Goal: Find specific page/section: Find specific page/section

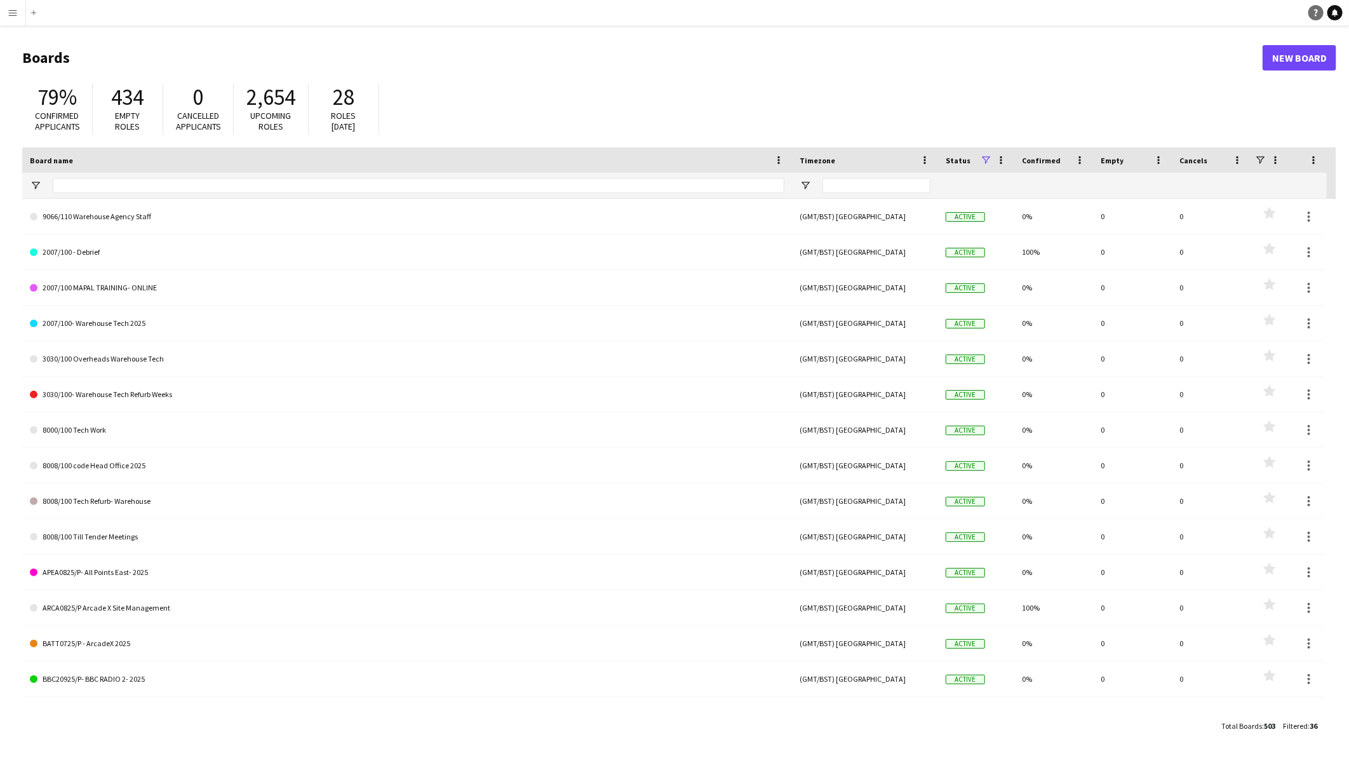
click at [1315, 14] on icon "Help" at bounding box center [1316, 13] width 8 height 8
click at [10, 14] on app-icon "Menu" at bounding box center [13, 13] width 10 height 10
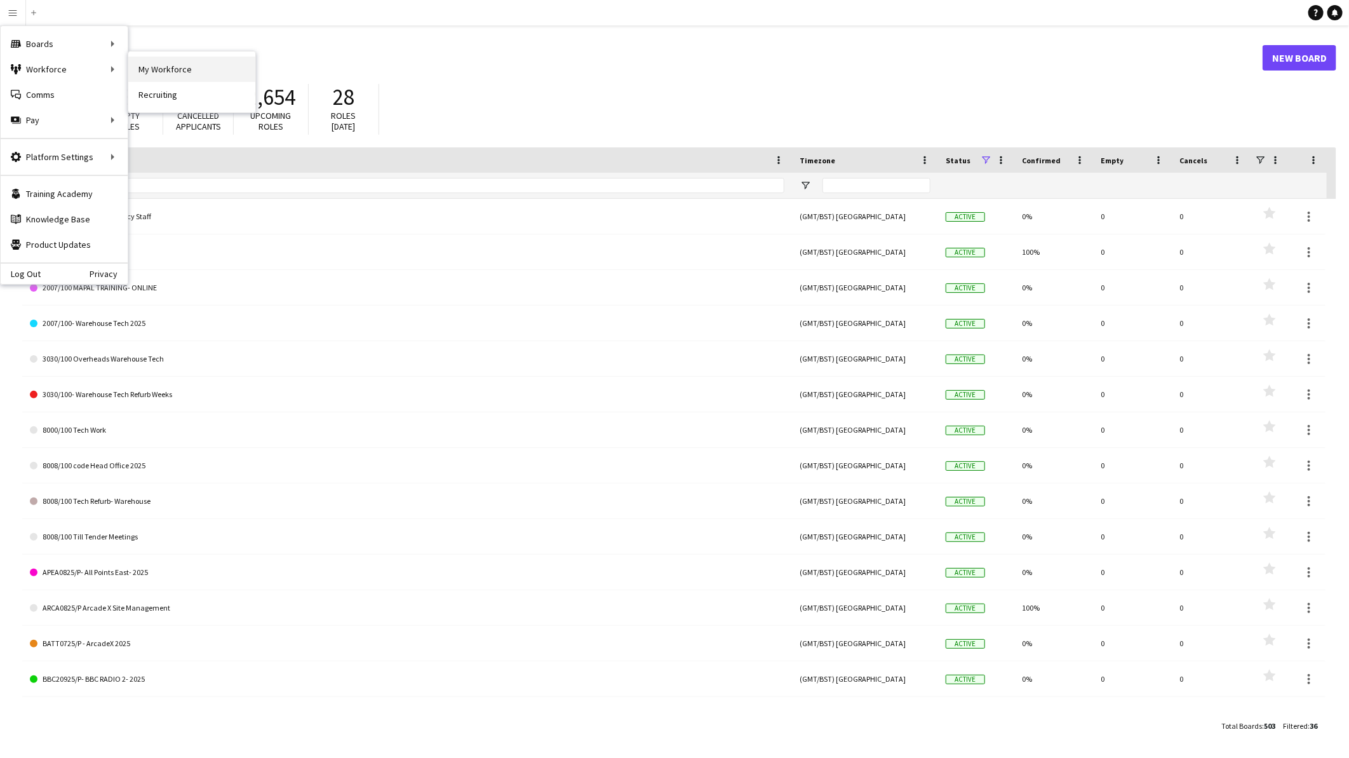
click at [160, 64] on link "My Workforce" at bounding box center [191, 69] width 127 height 25
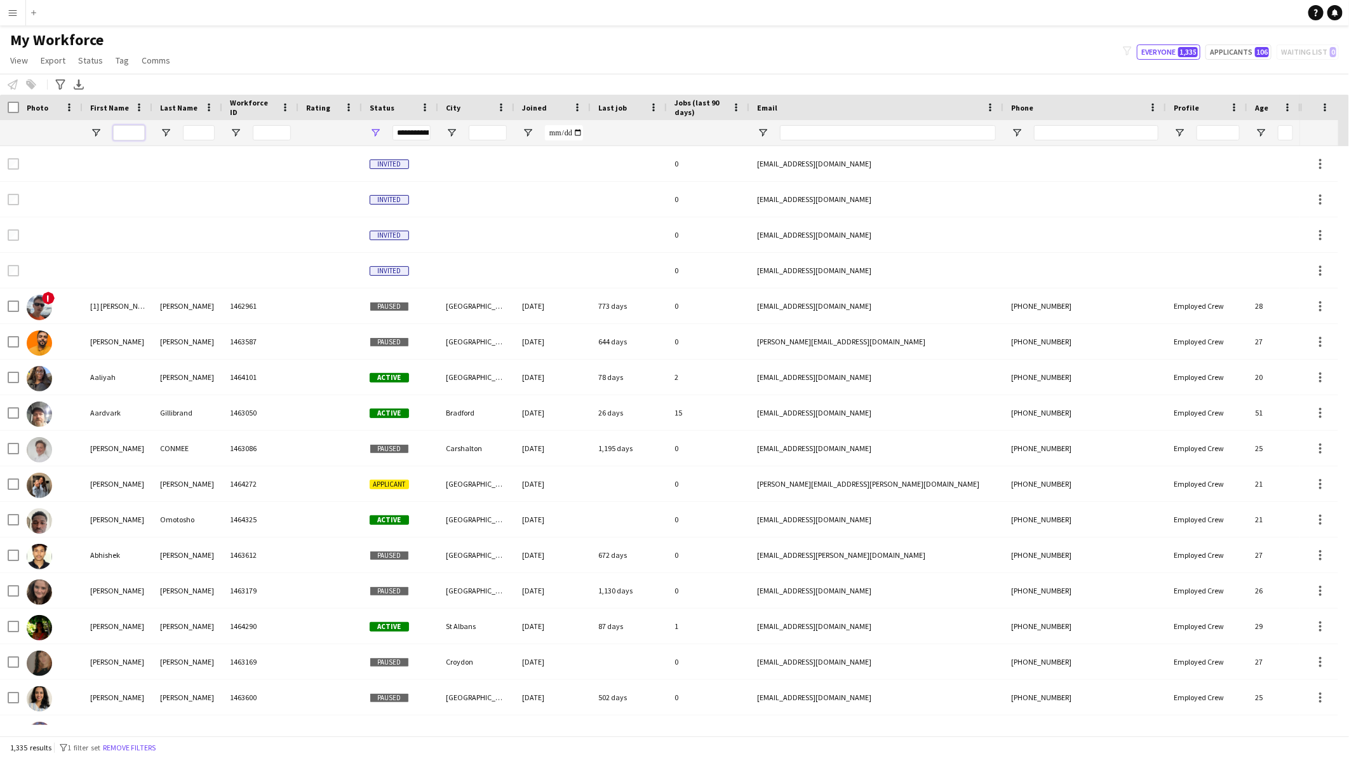
click at [135, 131] on input "First Name Filter Input" at bounding box center [129, 132] width 32 height 15
click at [208, 134] on input "Last Name Filter Input" at bounding box center [199, 132] width 32 height 15
type input "***"
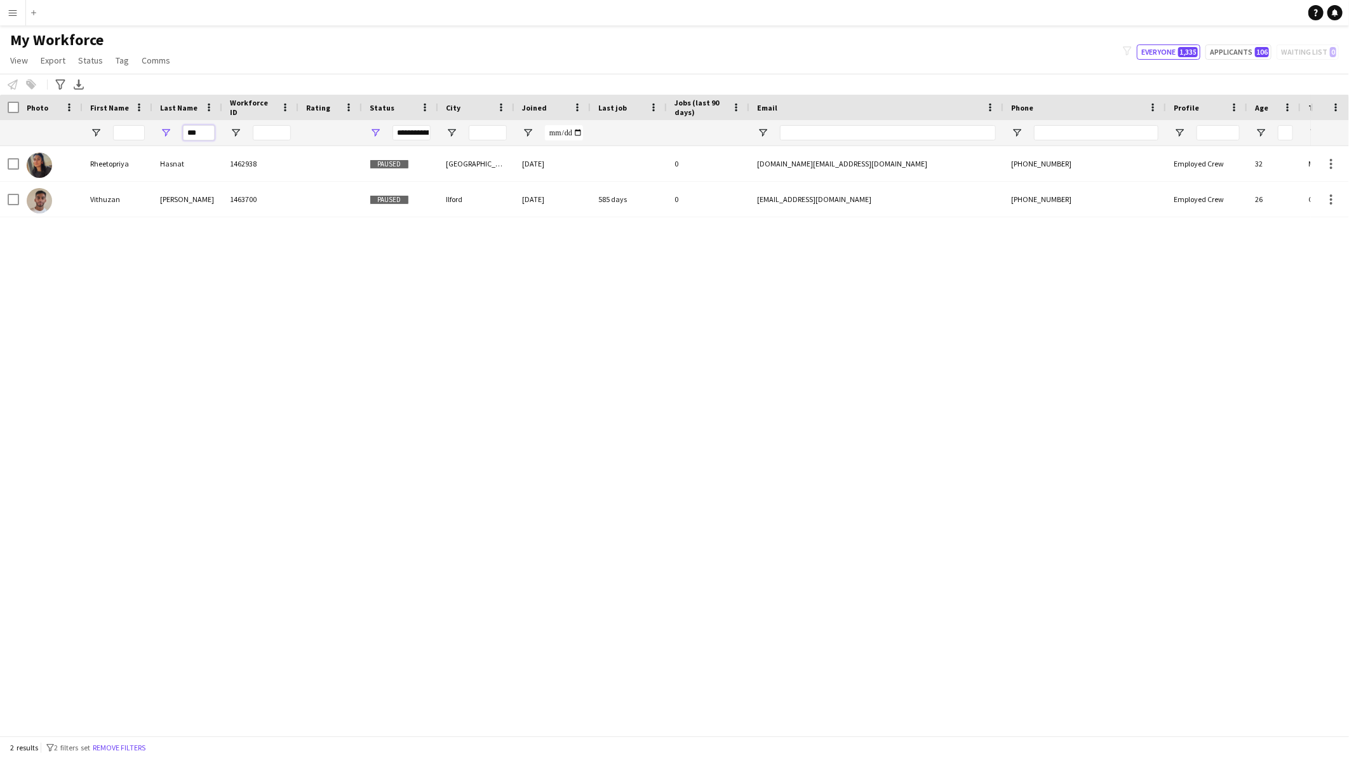
drag, startPoint x: 205, startPoint y: 125, endPoint x: 170, endPoint y: 116, distance: 36.0
click at [170, 116] on div "Workforce Details Photo First Name Age" at bounding box center [688, 120] width 1377 height 51
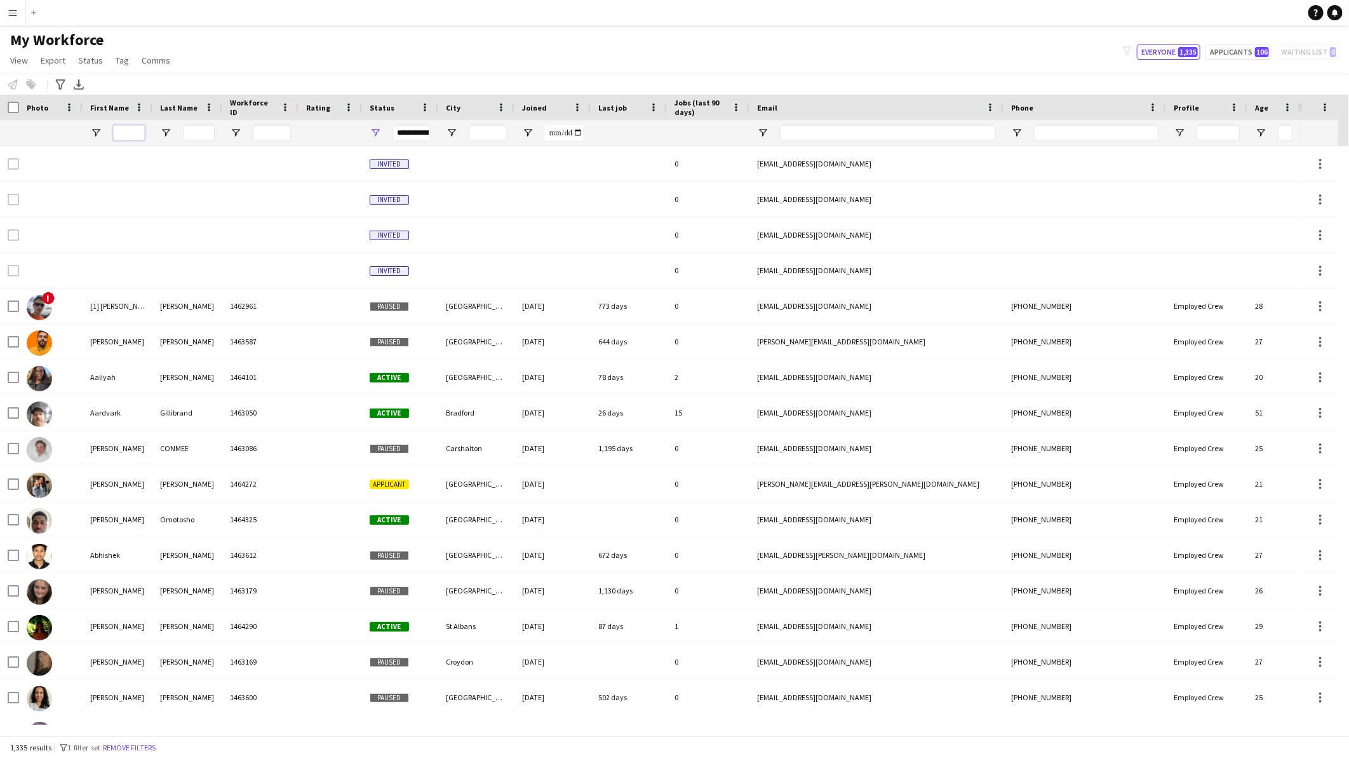
click at [128, 129] on input "First Name Filter Input" at bounding box center [129, 132] width 32 height 15
paste input "***"
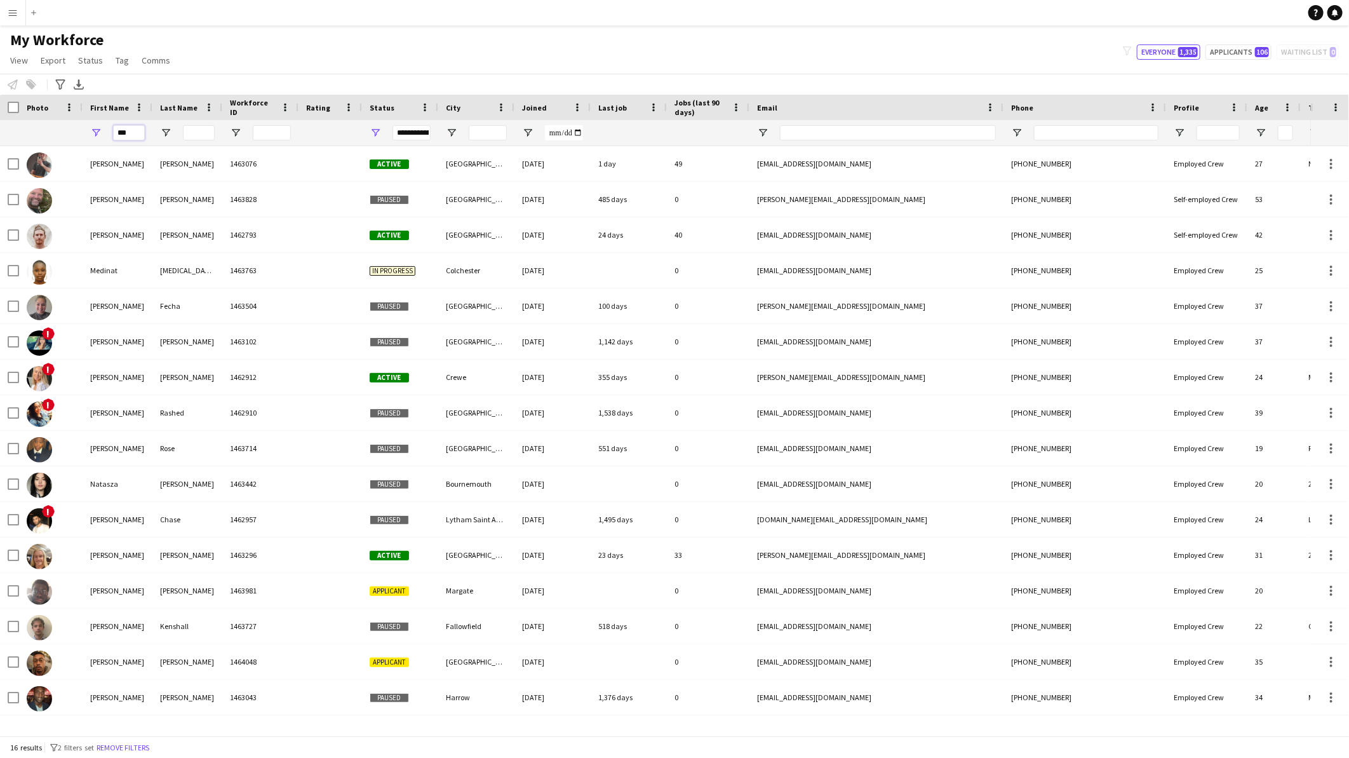
type input "***"
click at [204, 129] on input "Last Name Filter Input" at bounding box center [199, 132] width 32 height 15
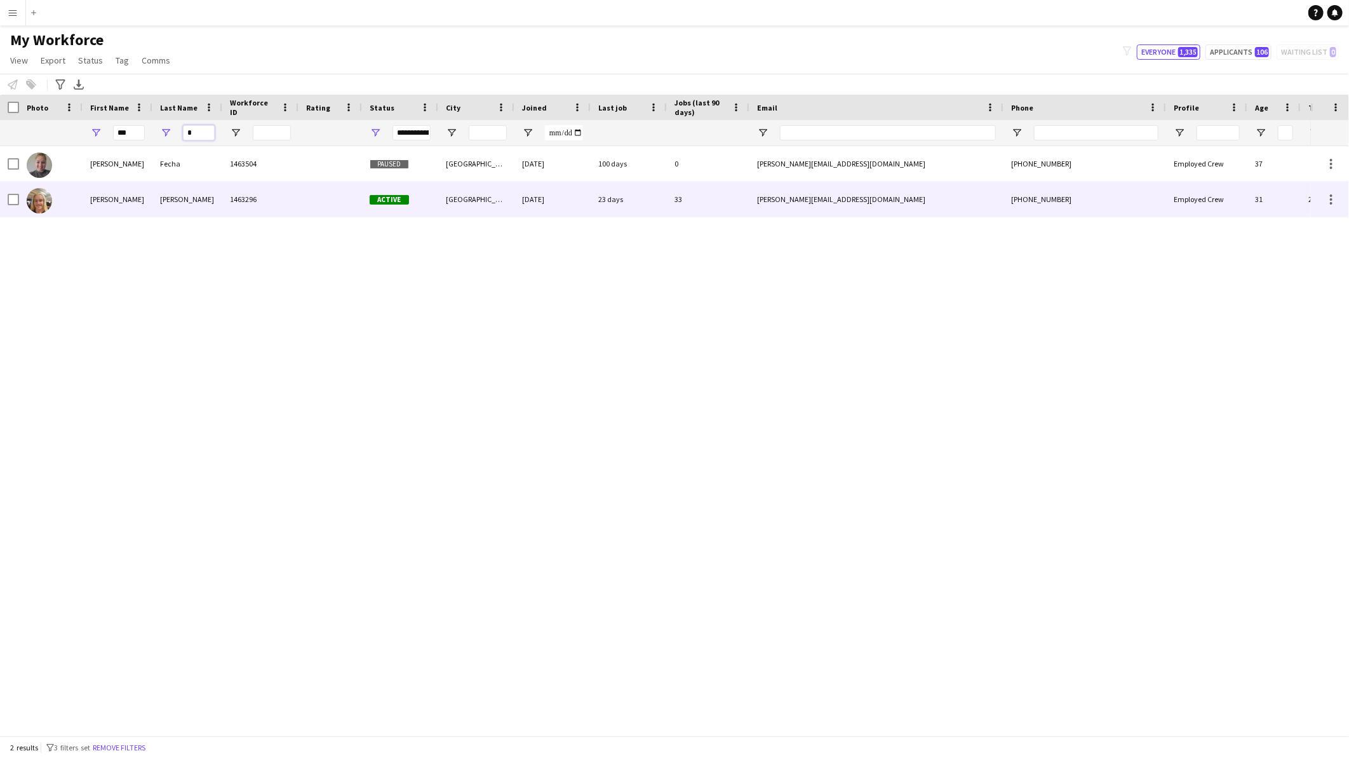
type input "*"
click at [175, 198] on div "[PERSON_NAME]" at bounding box center [187, 199] width 70 height 35
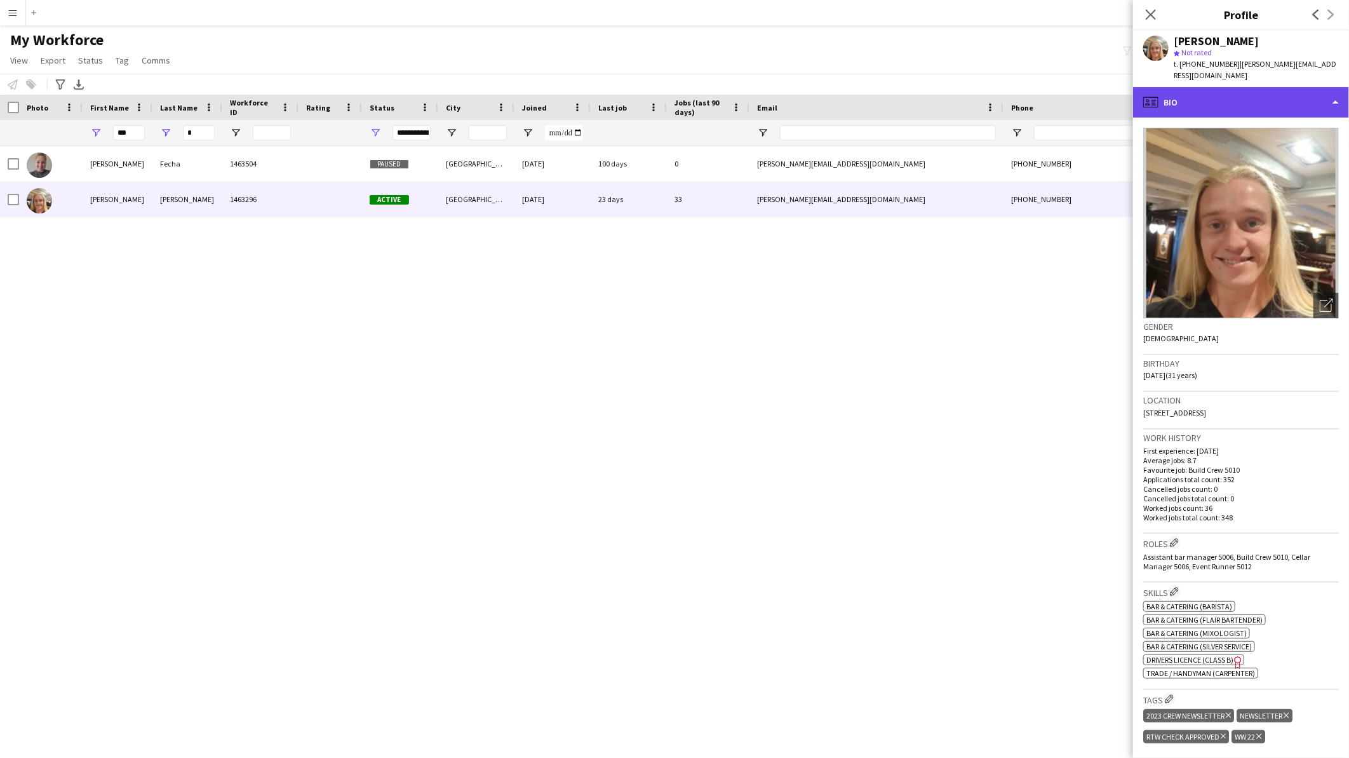
click at [1195, 90] on div "profile Bio" at bounding box center [1241, 102] width 216 height 30
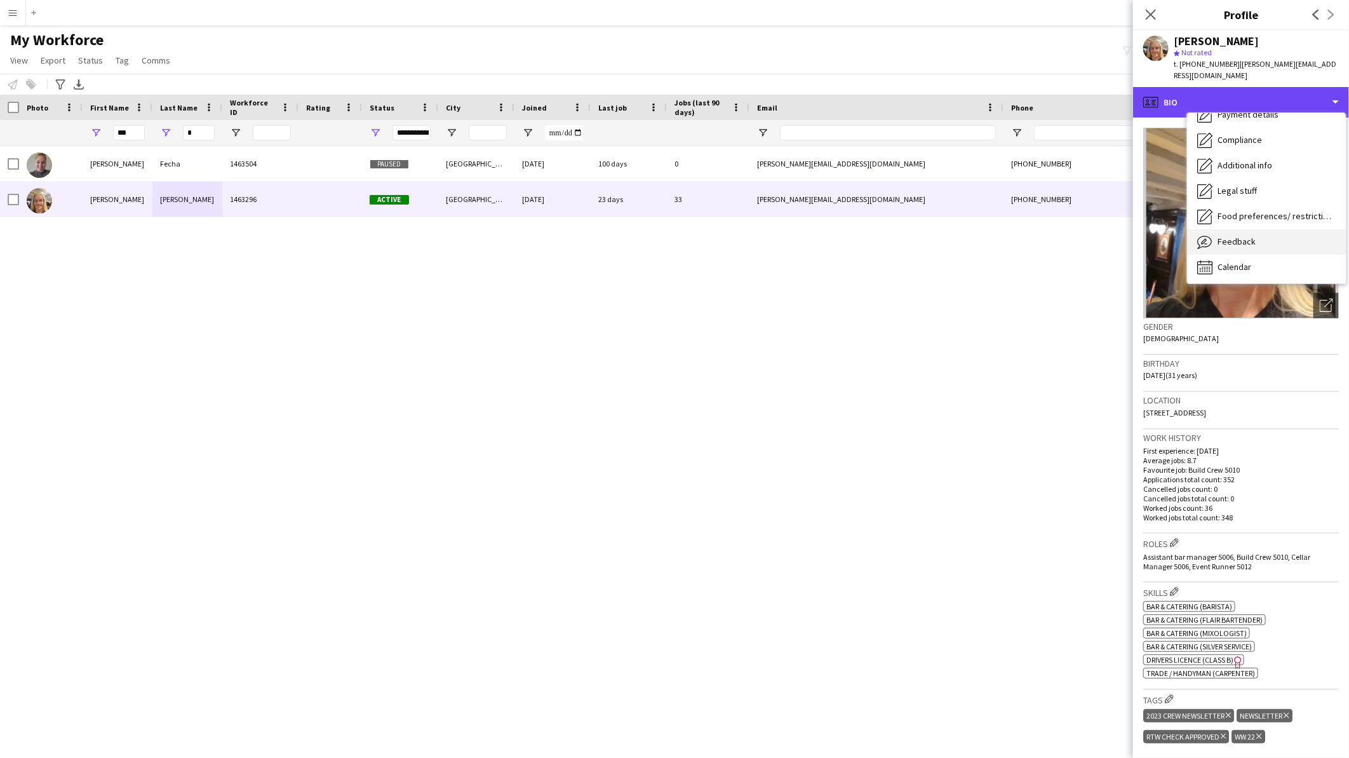
scroll to position [169, 0]
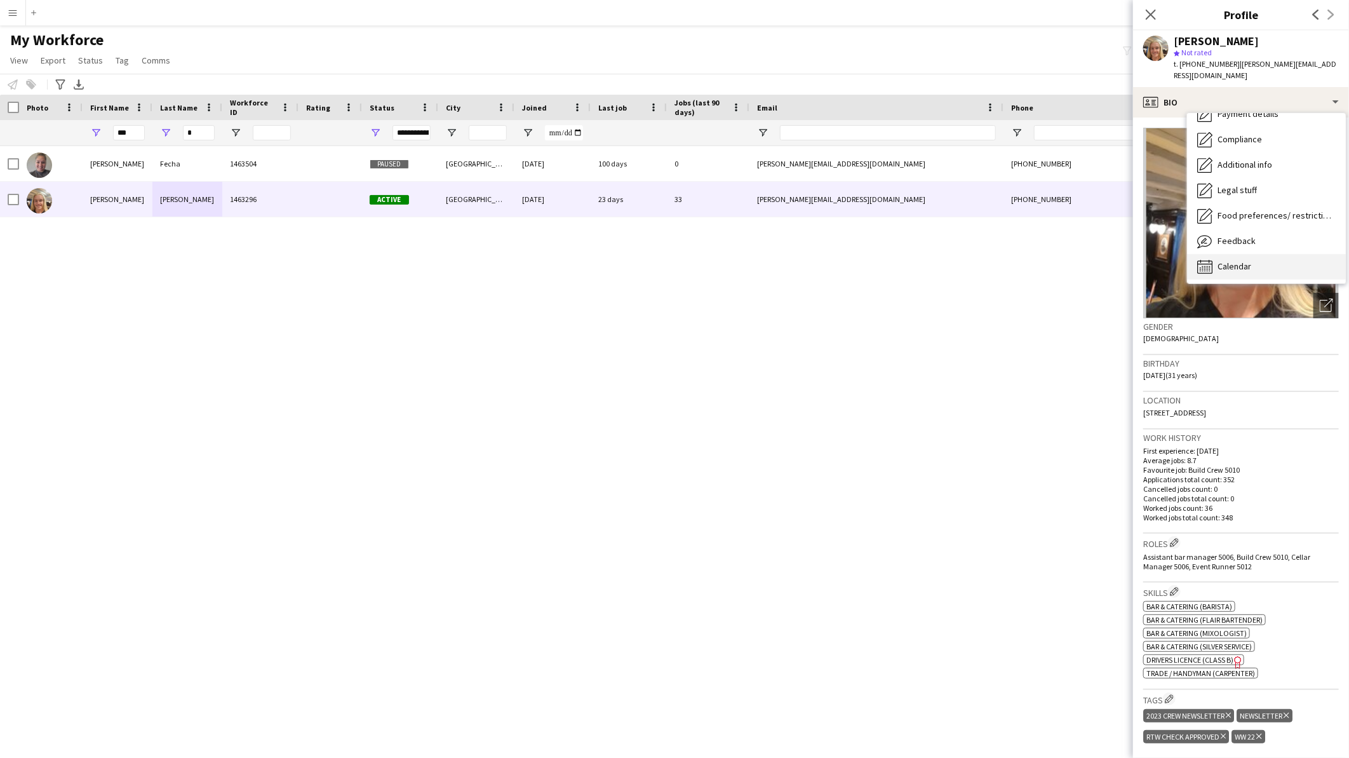
click at [1236, 254] on div "Calendar Calendar" at bounding box center [1266, 266] width 159 height 25
